Goal: Download file/media

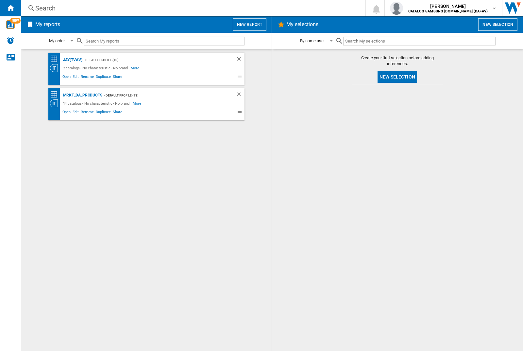
click at [82, 95] on div "MRKT_DA_PRODUCTS" at bounding box center [82, 95] width 41 height 8
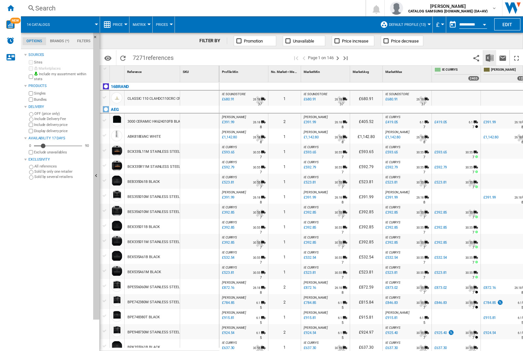
click at [490, 57] on img "Download in Excel" at bounding box center [490, 58] width 8 height 8
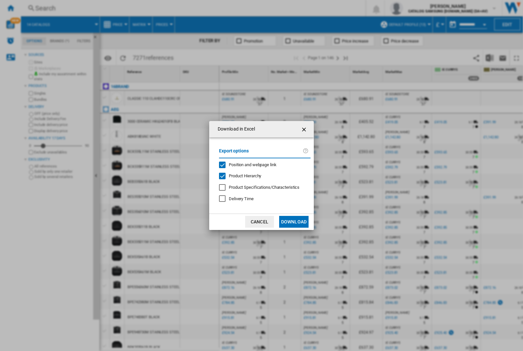
click at [249, 164] on span "Position and webpage link" at bounding box center [253, 164] width 48 height 5
click at [294, 222] on button "Download" at bounding box center [293, 222] width 29 height 12
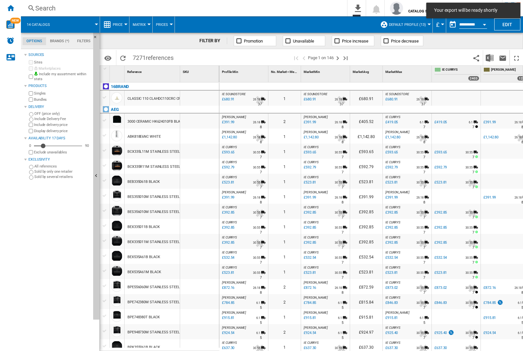
click at [202, 120] on div at bounding box center [199, 121] width 39 height 15
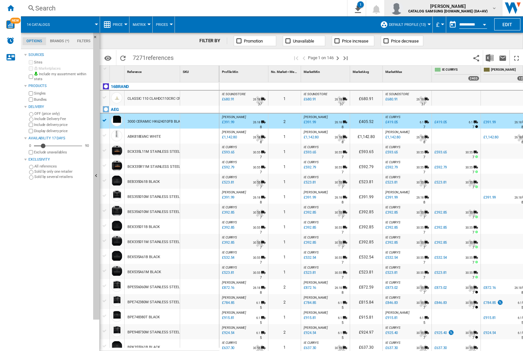
click at [403, 8] on img "button" at bounding box center [396, 8] width 13 height 13
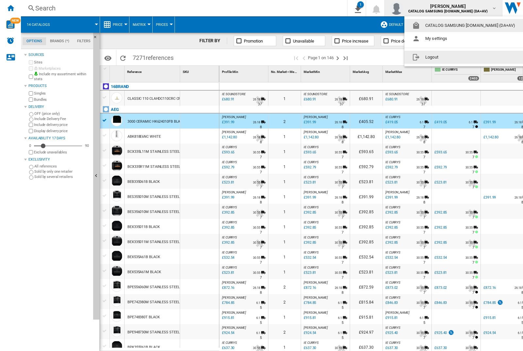
click at [455, 57] on button "Logout" at bounding box center [465, 57] width 121 height 13
